Goal: Task Accomplishment & Management: Use online tool/utility

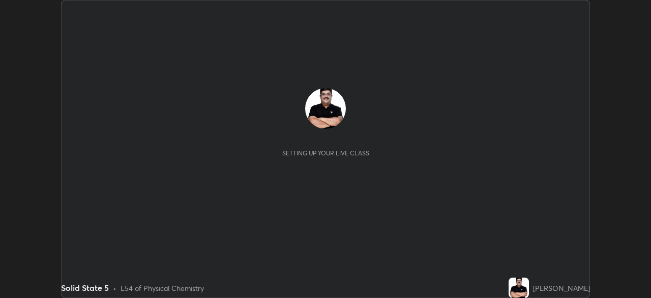
scroll to position [298, 651]
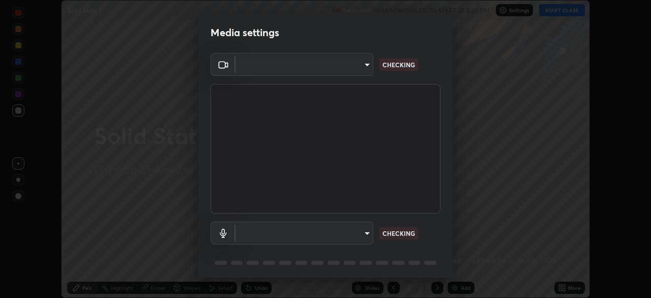
type input "7756d0bd8bc0017cc94789a9a07c49678ac1ef503c39391d0f6dd355ef569251"
click at [361, 232] on body "Erase all Solid State 5 Recording WAS SCHEDULED TO START AT 5:45 PM Settings ST…" at bounding box center [325, 149] width 651 height 298
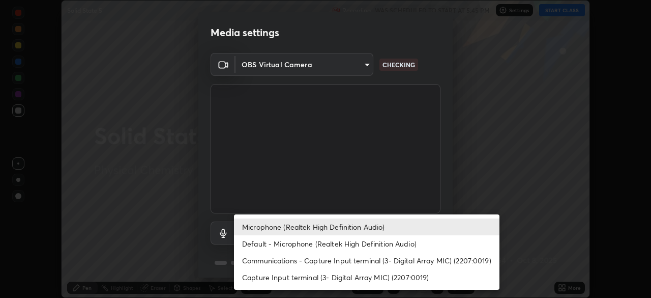
click at [371, 245] on li "Default - Microphone (Realtek High Definition Audio)" at bounding box center [367, 243] width 266 height 17
type input "default"
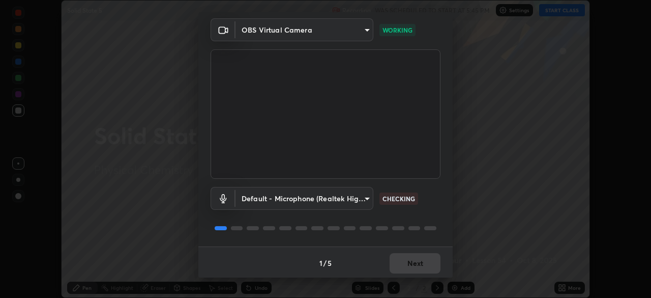
scroll to position [36, 0]
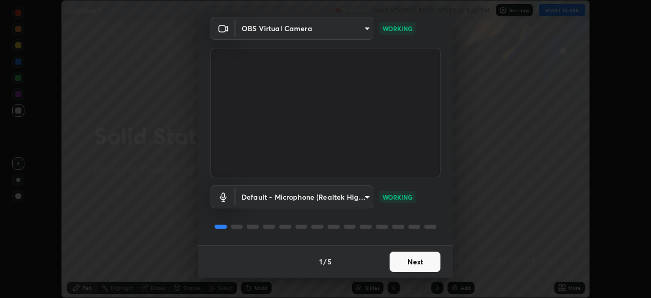
click at [421, 263] on button "Next" at bounding box center [415, 261] width 51 height 20
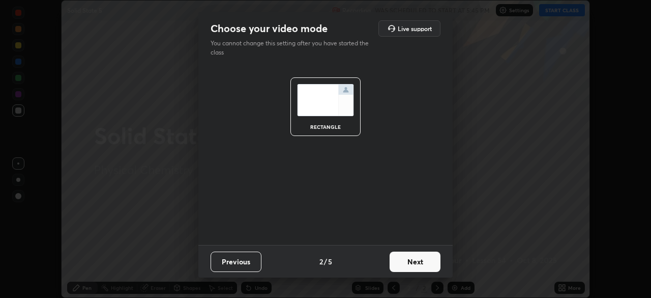
click at [413, 263] on button "Next" at bounding box center [415, 261] width 51 height 20
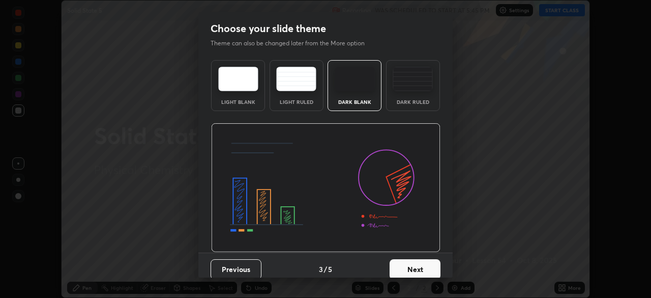
click at [414, 259] on button "Next" at bounding box center [415, 269] width 51 height 20
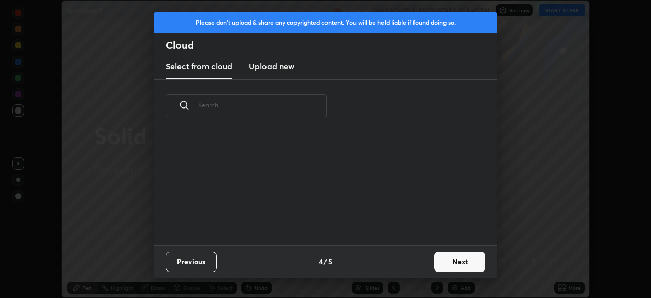
click at [418, 264] on div "Previous 4 / 5 Next" at bounding box center [326, 261] width 344 height 33
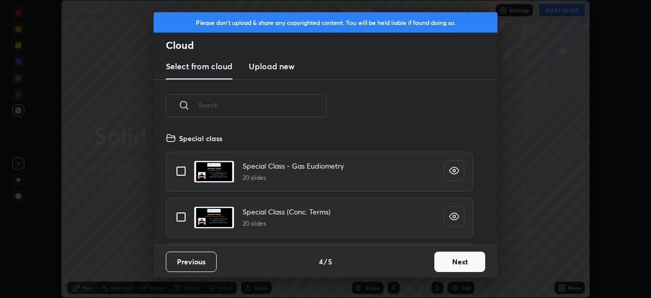
click at [451, 263] on button "Next" at bounding box center [459, 261] width 51 height 20
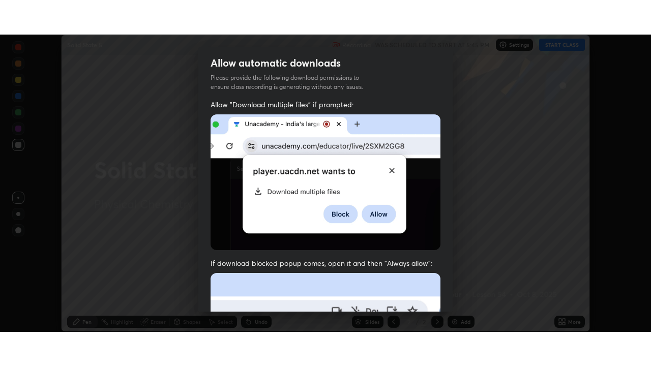
scroll to position [244, 0]
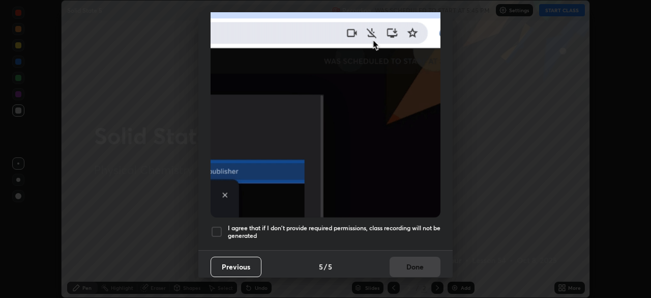
click at [220, 226] on div at bounding box center [217, 231] width 12 height 12
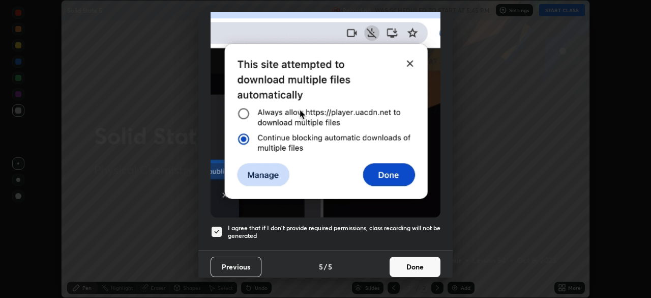
click at [405, 261] on button "Done" at bounding box center [415, 266] width 51 height 20
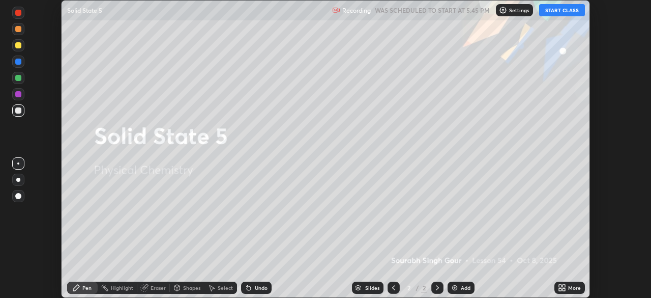
click at [549, 10] on button "START CLASS" at bounding box center [562, 10] width 46 height 12
click at [563, 289] on icon at bounding box center [564, 289] width 3 height 3
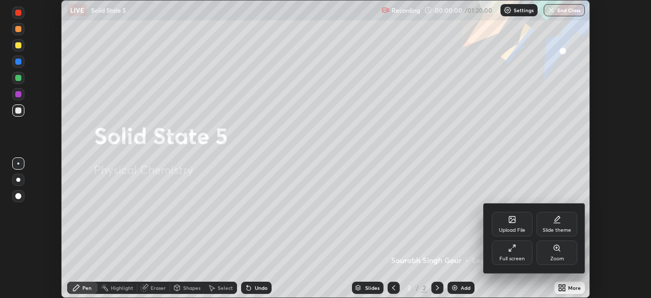
click at [506, 256] on div "Full screen" at bounding box center [512, 258] width 25 height 5
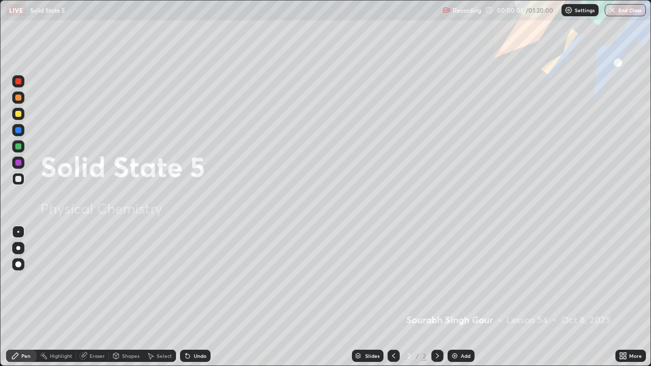
scroll to position [366, 651]
click at [455, 297] on img at bounding box center [455, 356] width 8 height 8
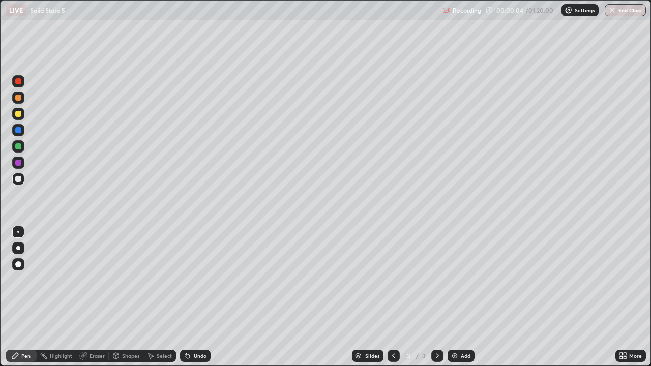
click at [18, 248] on div at bounding box center [18, 248] width 4 height 4
click at [18, 117] on div at bounding box center [18, 114] width 6 height 6
click at [20, 180] on div at bounding box center [18, 179] width 6 height 6
click at [194, 297] on div "Undo" at bounding box center [200, 356] width 13 height 5
click at [191, 297] on div "Undo" at bounding box center [195, 356] width 31 height 12
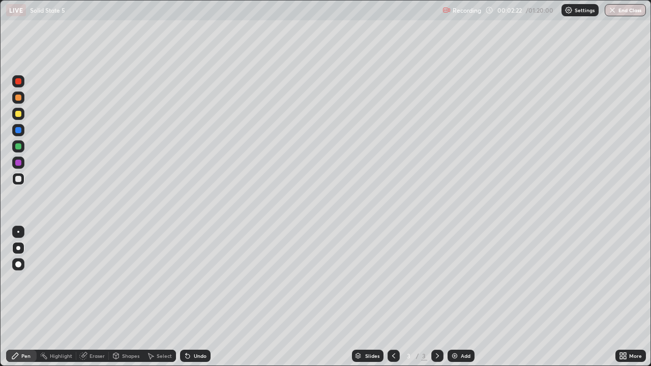
click at [190, 297] on div "Undo" at bounding box center [195, 356] width 31 height 12
click at [193, 297] on div "Undo" at bounding box center [195, 356] width 31 height 12
click at [459, 297] on div "Add" at bounding box center [461, 356] width 27 height 12
click at [197, 297] on div "Undo" at bounding box center [200, 356] width 13 height 5
click at [199, 297] on div "Undo" at bounding box center [200, 356] width 13 height 5
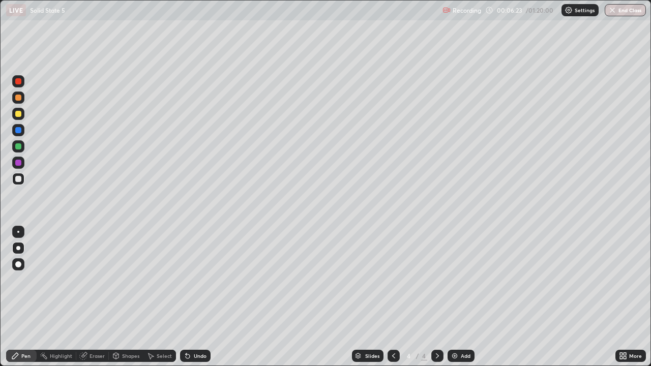
click at [202, 297] on div "Undo" at bounding box center [195, 356] width 31 height 12
click at [206, 297] on div "Undo" at bounding box center [195, 356] width 31 height 12
click at [207, 297] on div "Undo" at bounding box center [195, 356] width 31 height 12
click at [454, 297] on img at bounding box center [455, 356] width 8 height 8
click at [20, 115] on div at bounding box center [18, 114] width 6 height 6
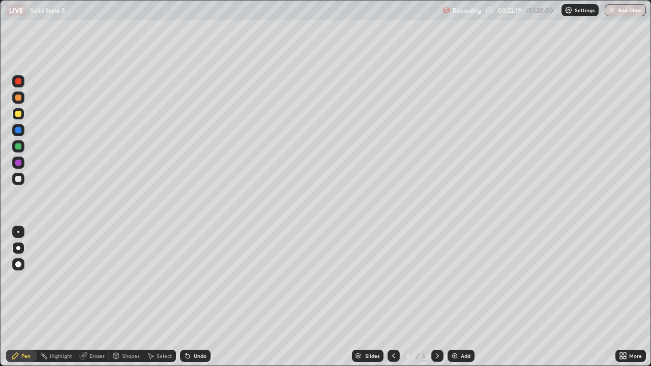
click at [449, 297] on div "Add" at bounding box center [461, 356] width 27 height 12
click at [21, 181] on div at bounding box center [18, 179] width 12 height 12
click at [20, 115] on div at bounding box center [18, 114] width 6 height 6
click at [461, 297] on div "Add" at bounding box center [466, 356] width 10 height 5
click at [18, 179] on div at bounding box center [18, 179] width 6 height 6
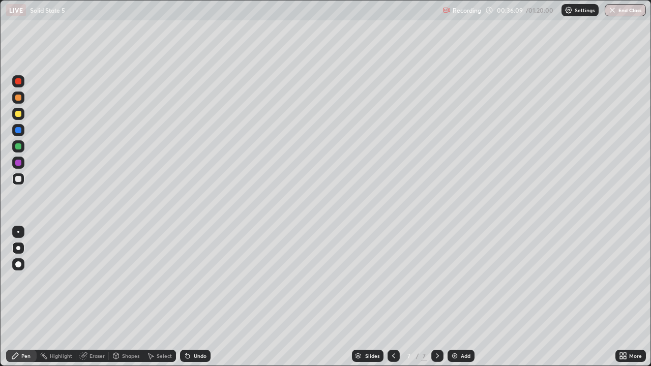
click at [192, 297] on div "Undo" at bounding box center [195, 356] width 31 height 12
click at [197, 297] on div "Undo" at bounding box center [200, 356] width 13 height 5
click at [462, 297] on div "Add" at bounding box center [461, 356] width 27 height 12
click at [19, 115] on div at bounding box center [18, 114] width 6 height 6
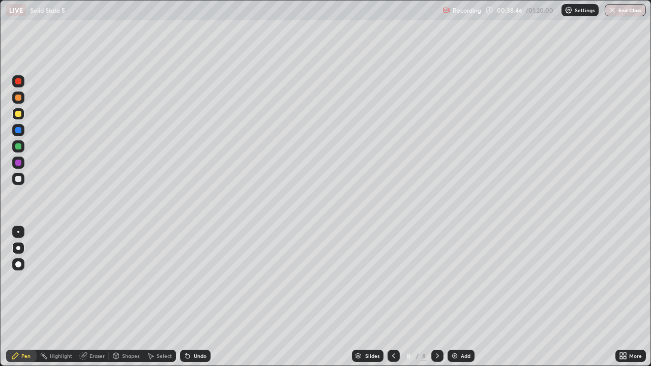
click at [18, 181] on div at bounding box center [18, 179] width 6 height 6
click at [17, 116] on div at bounding box center [18, 114] width 6 height 6
click at [19, 179] on div at bounding box center [18, 179] width 6 height 6
click at [19, 112] on div at bounding box center [18, 114] width 6 height 6
click at [21, 184] on div at bounding box center [18, 179] width 12 height 12
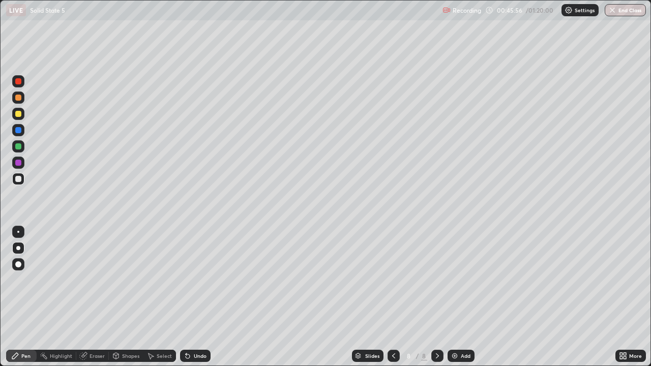
click at [456, 297] on img at bounding box center [455, 356] width 8 height 8
click at [455, 297] on img at bounding box center [455, 356] width 8 height 8
click at [19, 114] on div at bounding box center [18, 114] width 6 height 6
click at [193, 297] on div "Undo" at bounding box center [195, 356] width 31 height 12
click at [18, 179] on div at bounding box center [18, 179] width 6 height 6
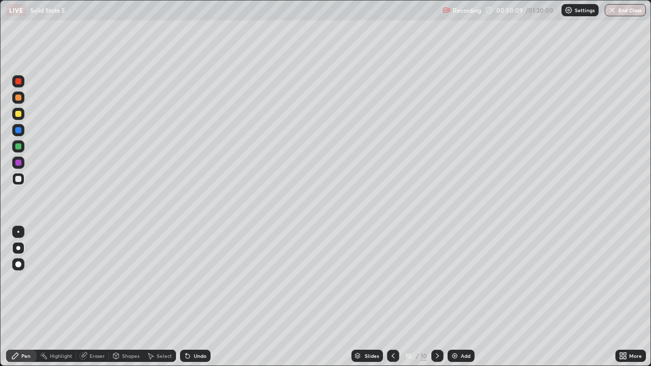
click at [204, 297] on div "Undo" at bounding box center [200, 356] width 13 height 5
click at [199, 297] on div "Undo" at bounding box center [200, 356] width 13 height 5
click at [127, 297] on div "Shapes" at bounding box center [130, 356] width 17 height 5
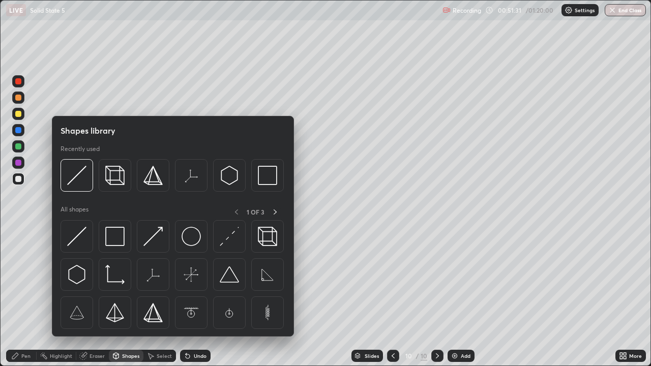
click at [95, 297] on div "Eraser" at bounding box center [97, 356] width 15 height 5
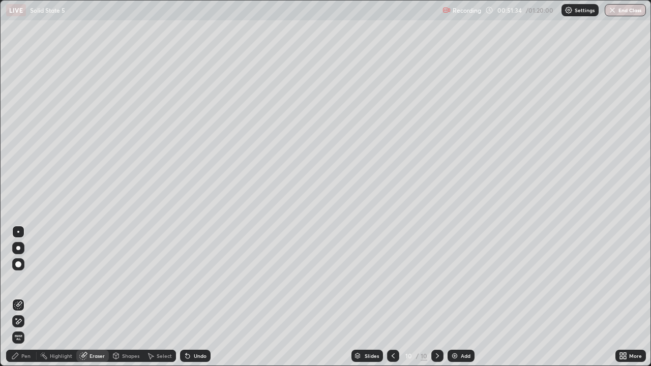
click at [26, 297] on div "Pen" at bounding box center [25, 356] width 9 height 5
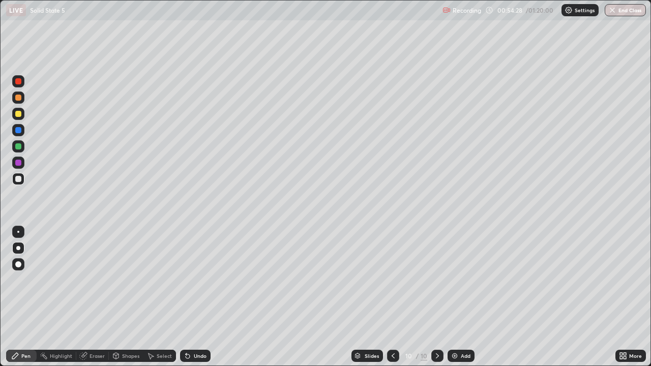
click at [459, 297] on div "Add" at bounding box center [461, 356] width 27 height 12
click at [453, 297] on img at bounding box center [455, 356] width 8 height 8
click at [20, 113] on div at bounding box center [18, 114] width 6 height 6
click at [20, 180] on div at bounding box center [18, 179] width 6 height 6
click at [18, 114] on div at bounding box center [18, 114] width 6 height 6
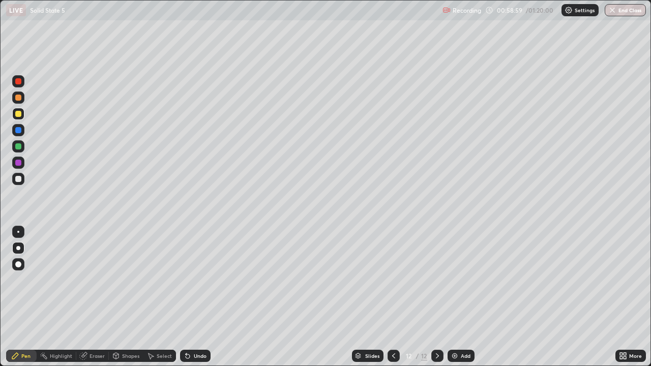
click at [19, 179] on div at bounding box center [18, 179] width 6 height 6
click at [201, 297] on div "Undo" at bounding box center [195, 356] width 31 height 12
click at [208, 297] on div "Undo" at bounding box center [195, 356] width 31 height 12
click at [455, 297] on img at bounding box center [455, 356] width 8 height 8
click at [19, 114] on div at bounding box center [18, 114] width 6 height 6
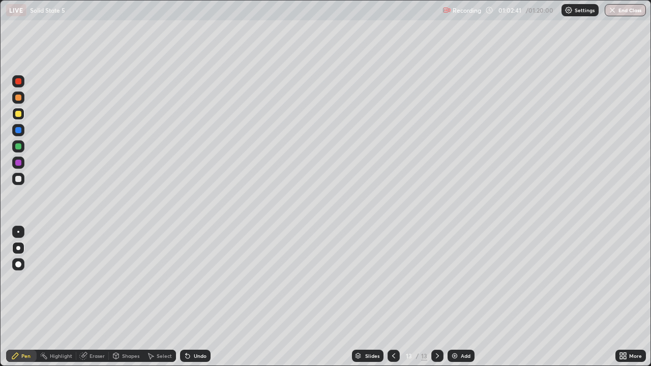
click at [123, 297] on div "Shapes" at bounding box center [130, 356] width 17 height 5
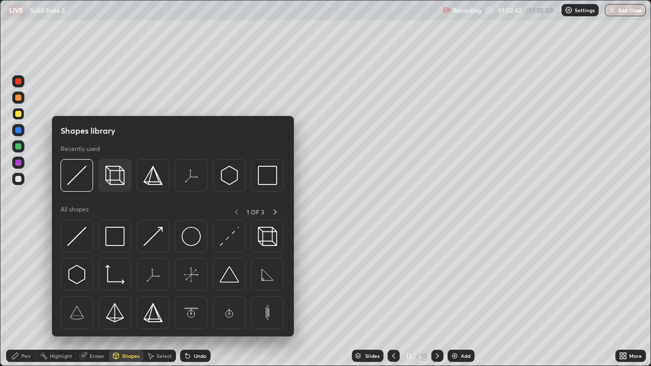
click at [120, 176] on img at bounding box center [114, 175] width 19 height 19
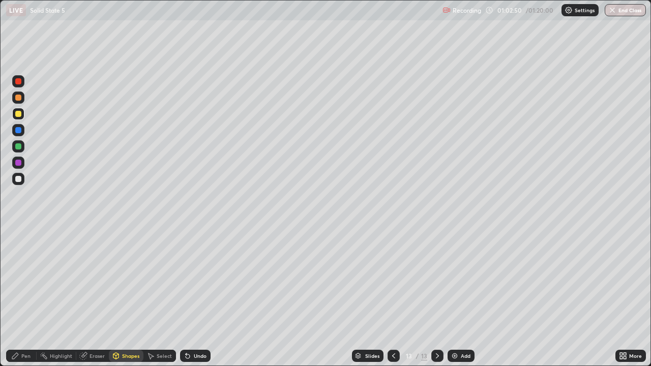
click at [23, 179] on div at bounding box center [18, 179] width 12 height 12
click at [201, 297] on div "Undo" at bounding box center [195, 356] width 31 height 12
click at [20, 148] on div at bounding box center [18, 146] width 6 height 6
click at [20, 117] on div at bounding box center [18, 114] width 6 height 6
click at [186, 297] on icon at bounding box center [186, 354] width 1 height 1
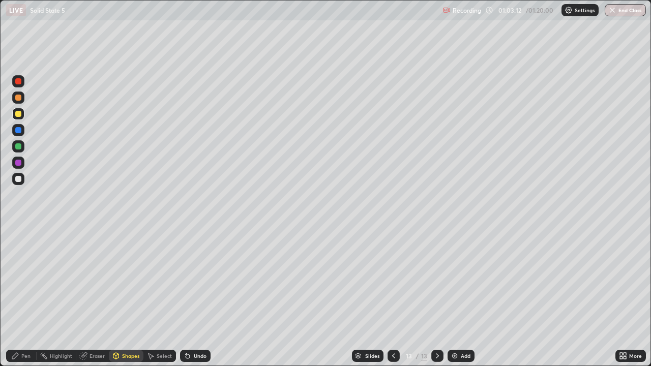
click at [26, 297] on div "Pen" at bounding box center [25, 356] width 9 height 5
click at [22, 82] on div at bounding box center [18, 81] width 12 height 12
click at [19, 179] on div at bounding box center [18, 179] width 6 height 6
click at [23, 113] on div at bounding box center [18, 114] width 12 height 12
click at [23, 82] on div at bounding box center [18, 81] width 12 height 12
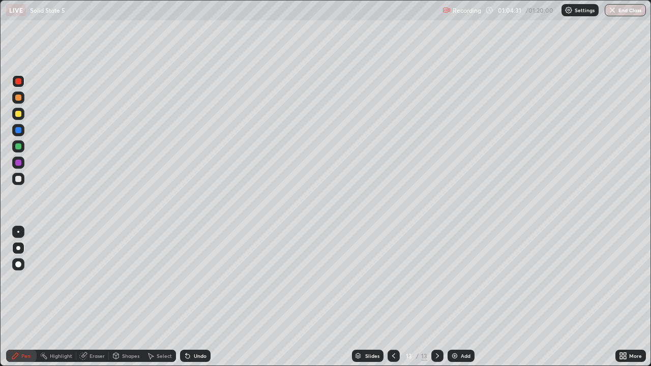
click at [24, 180] on div at bounding box center [18, 179] width 12 height 12
click at [26, 297] on div "Pen" at bounding box center [21, 356] width 31 height 12
click at [631, 10] on button "End Class" at bounding box center [625, 10] width 41 height 12
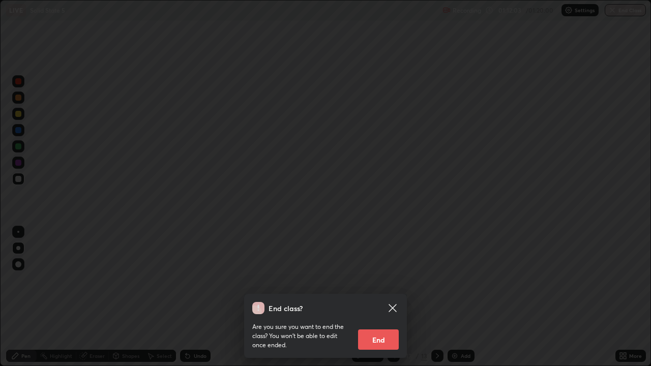
click at [385, 297] on button "End" at bounding box center [378, 340] width 41 height 20
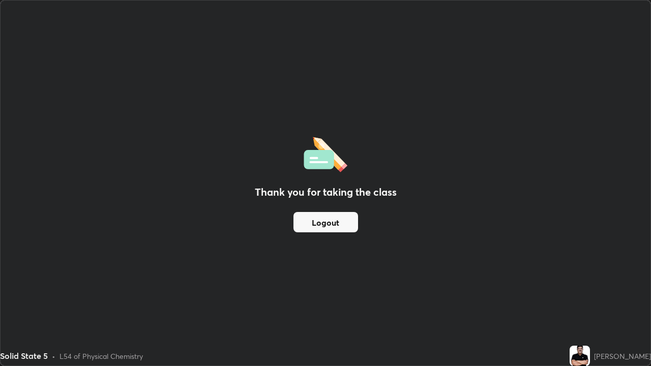
click at [318, 218] on button "Logout" at bounding box center [326, 222] width 65 height 20
